Goal: Information Seeking & Learning: Learn about a topic

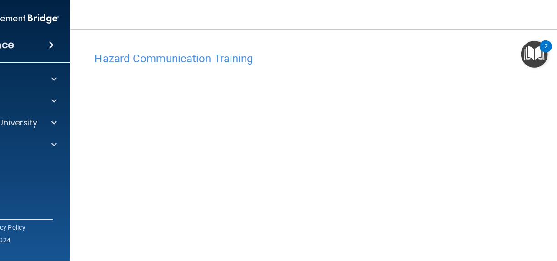
scroll to position [0, 0]
click at [45, 128] on div at bounding box center [52, 122] width 23 height 11
click at [31, 162] on img at bounding box center [34, 165] width 11 height 11
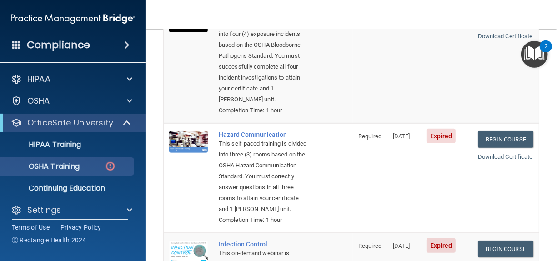
scroll to position [136, 0]
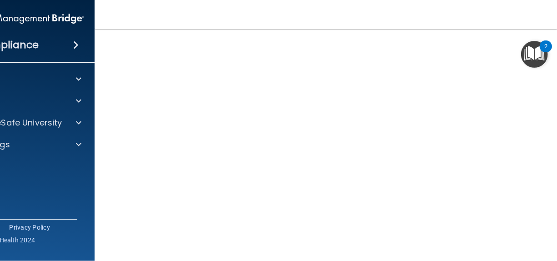
scroll to position [57, 0]
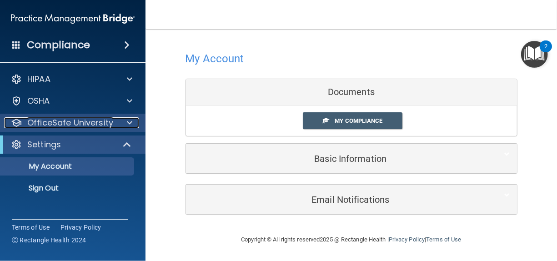
click at [127, 126] on span at bounding box center [129, 122] width 5 height 11
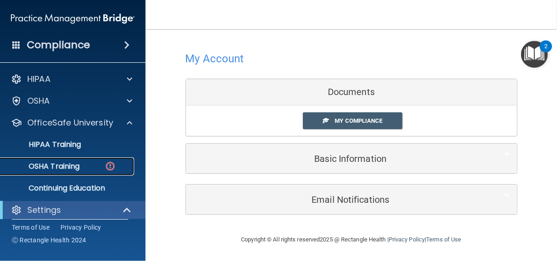
click at [111, 160] on link "OSHA Training" at bounding box center [62, 166] width 143 height 18
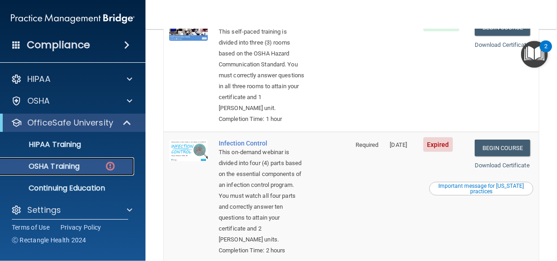
scroll to position [252, 0]
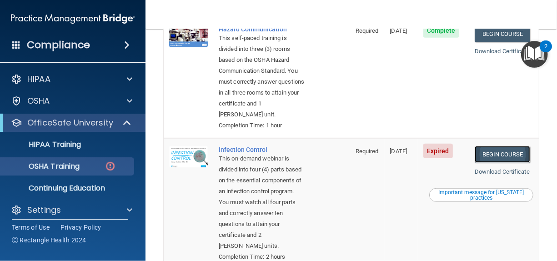
click at [495, 163] on link "Begin Course" at bounding box center [502, 154] width 55 height 17
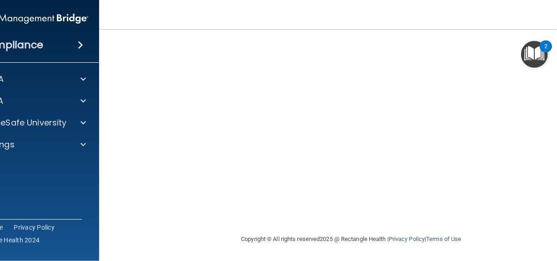
scroll to position [124, 0]
